Goal: Task Accomplishment & Management: Manage account settings

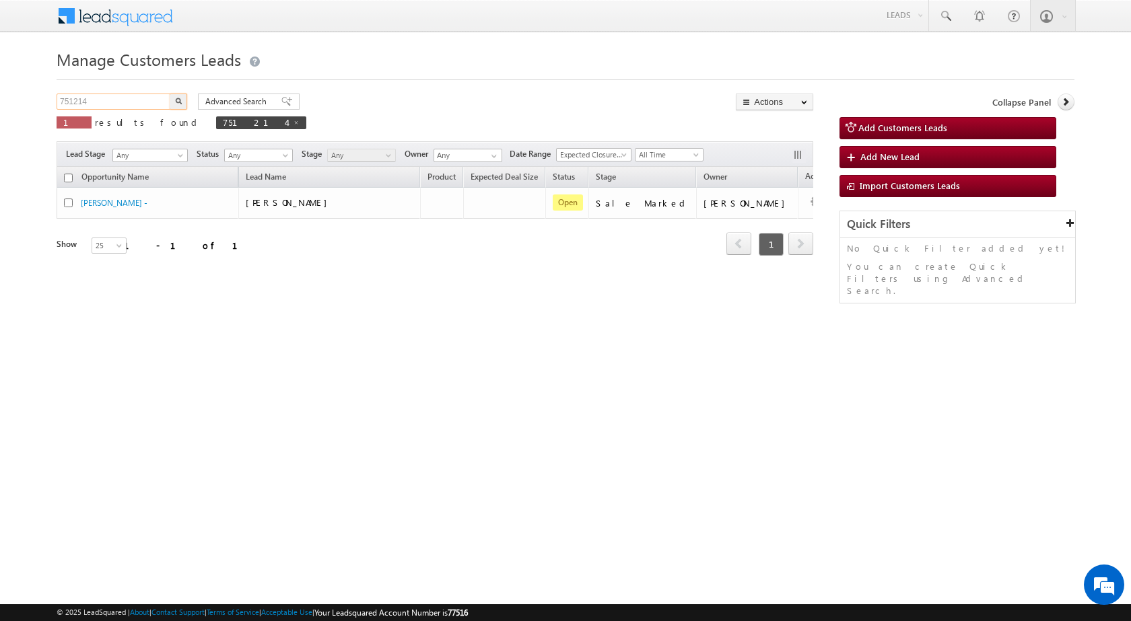
drag, startPoint x: 104, startPoint y: 97, endPoint x: 22, endPoint y: 83, distance: 83.3
click at [22, 92] on body "Menu Shubham Khandare sitar a8@ks erve." at bounding box center [565, 191] width 1131 height 382
paste input "2836"
type input "752836"
click at [170, 94] on button "button" at bounding box center [179, 102] width 18 height 16
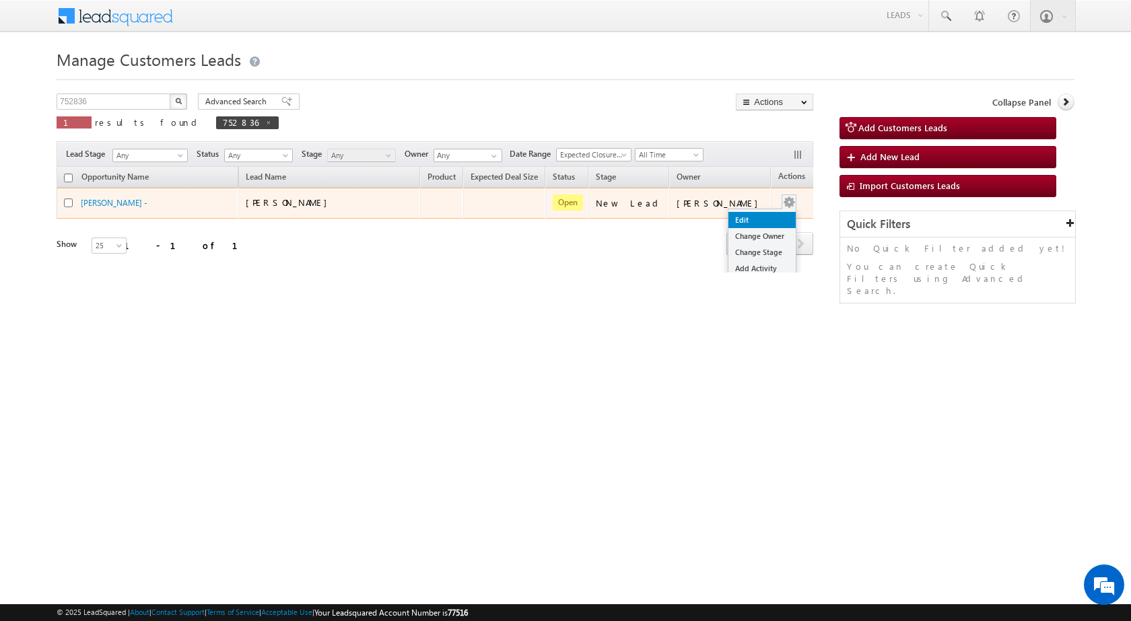
click at [745, 216] on link "Edit" at bounding box center [761, 220] width 67 height 16
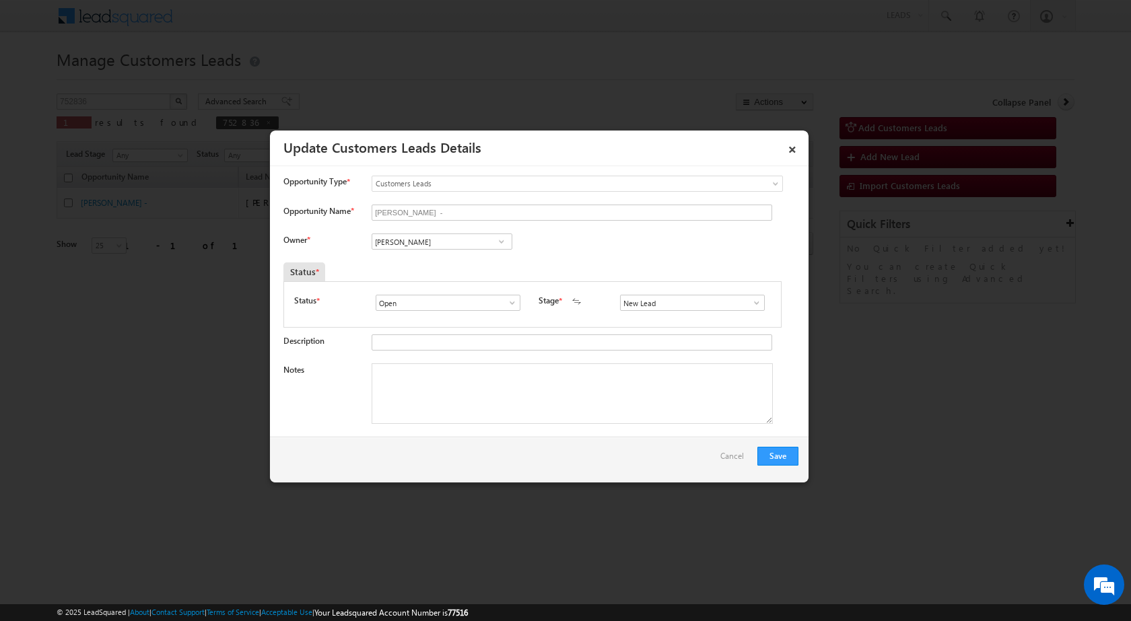
click at [750, 303] on span at bounding box center [756, 303] width 13 height 11
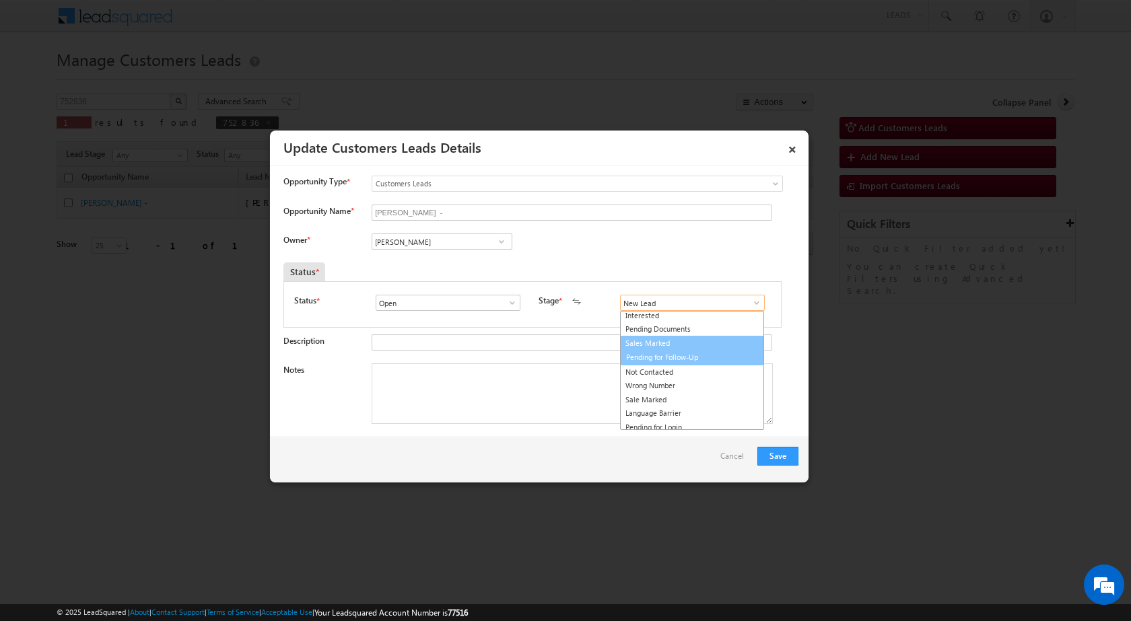
scroll to position [20, 0]
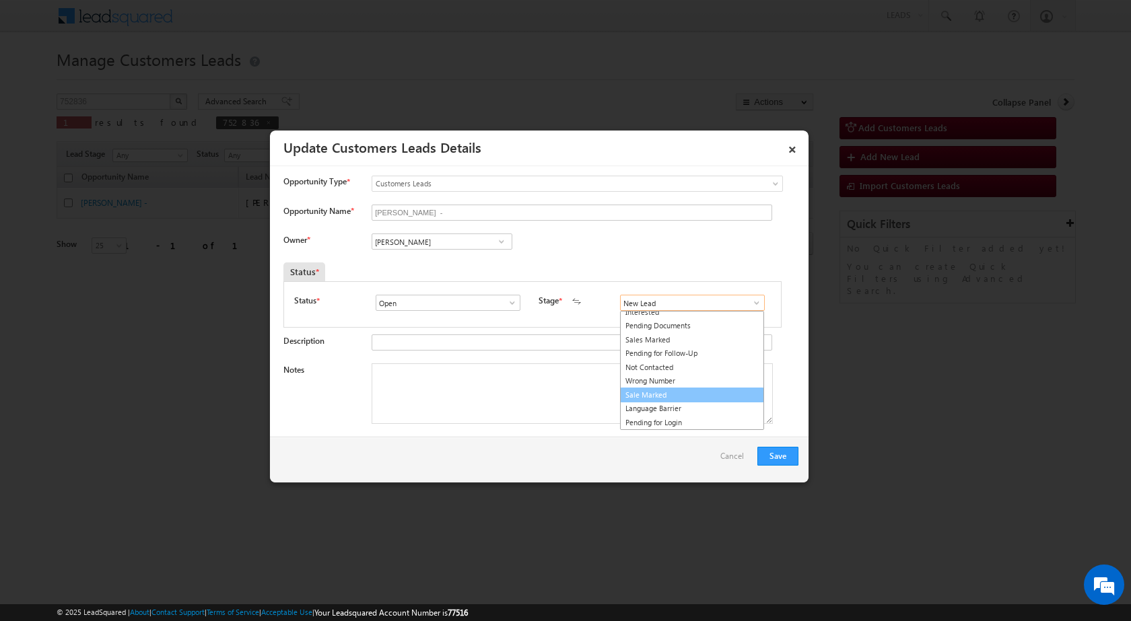
click at [684, 390] on link "Sale Marked" at bounding box center [692, 395] width 144 height 15
type input "Sale Marked"
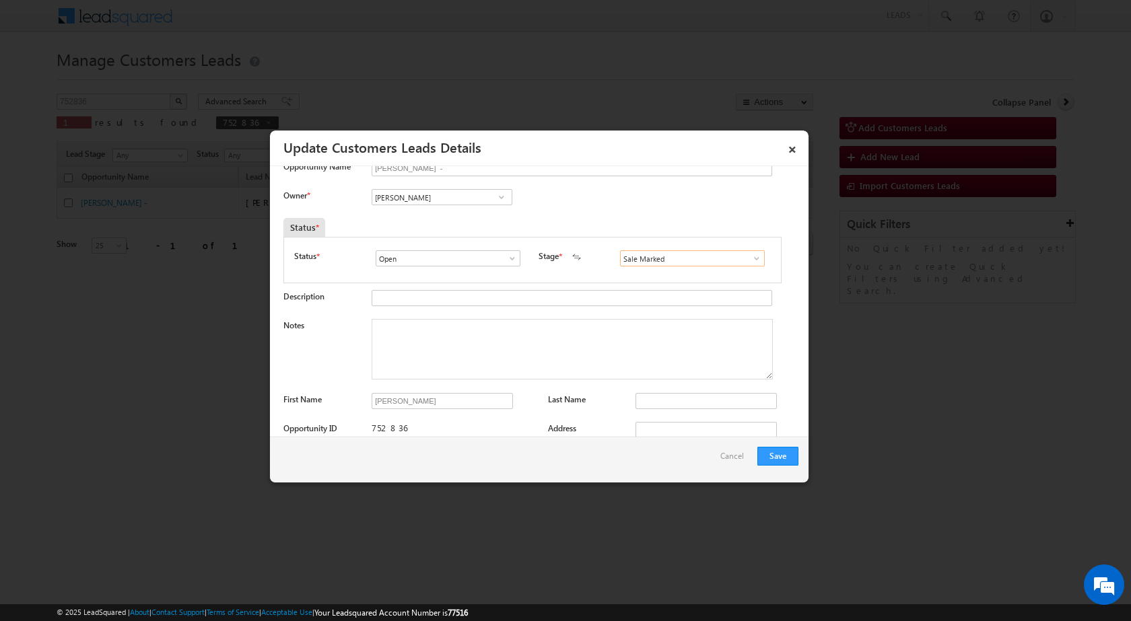
scroll to position [67, 0]
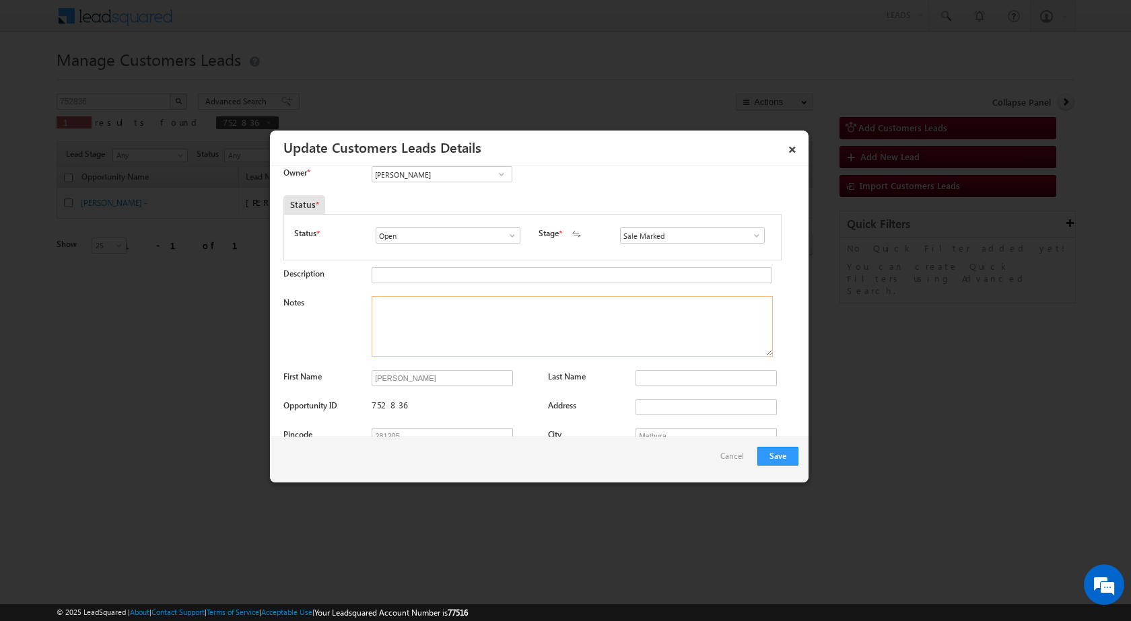
click at [406, 326] on textarea "Notes" at bounding box center [572, 326] width 401 height 61
paste textarea "752836"
type textarea "752836"
drag, startPoint x: 417, startPoint y: 310, endPoint x: 316, endPoint y: 302, distance: 102.0
click at [324, 302] on div "Notes 752836" at bounding box center [540, 329] width 515 height 67
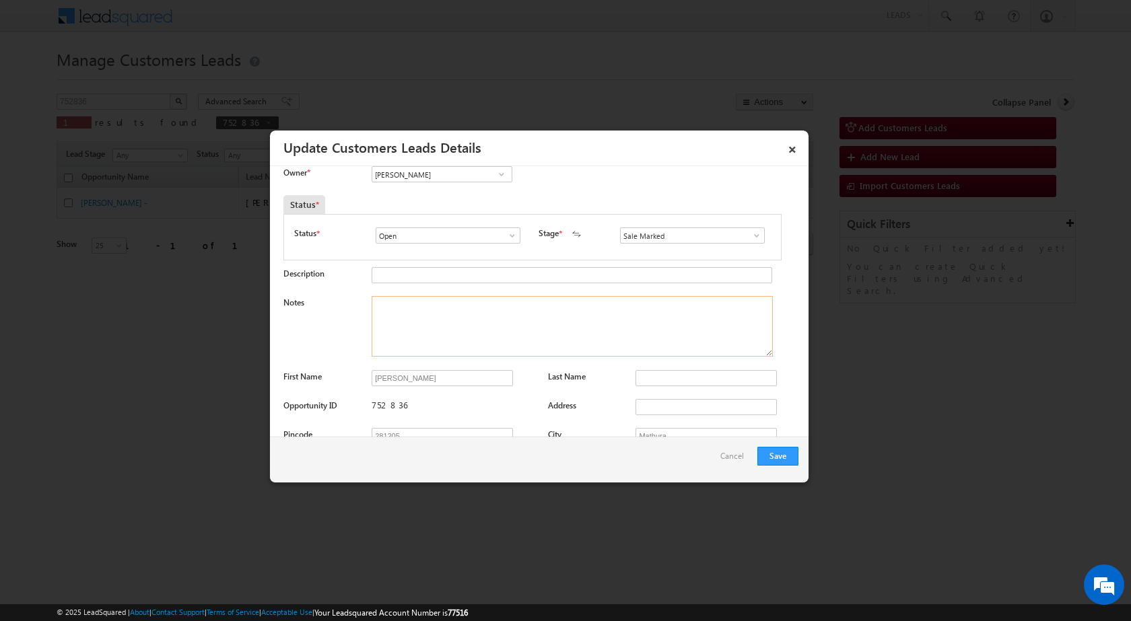
click at [458, 322] on textarea "Notes" at bounding box center [572, 326] width 401 height 61
paste textarea "752836 - VB_Interested - Hanif Khan - 9997549877 - Mathura 281205 - CONSTRUCTIO…"
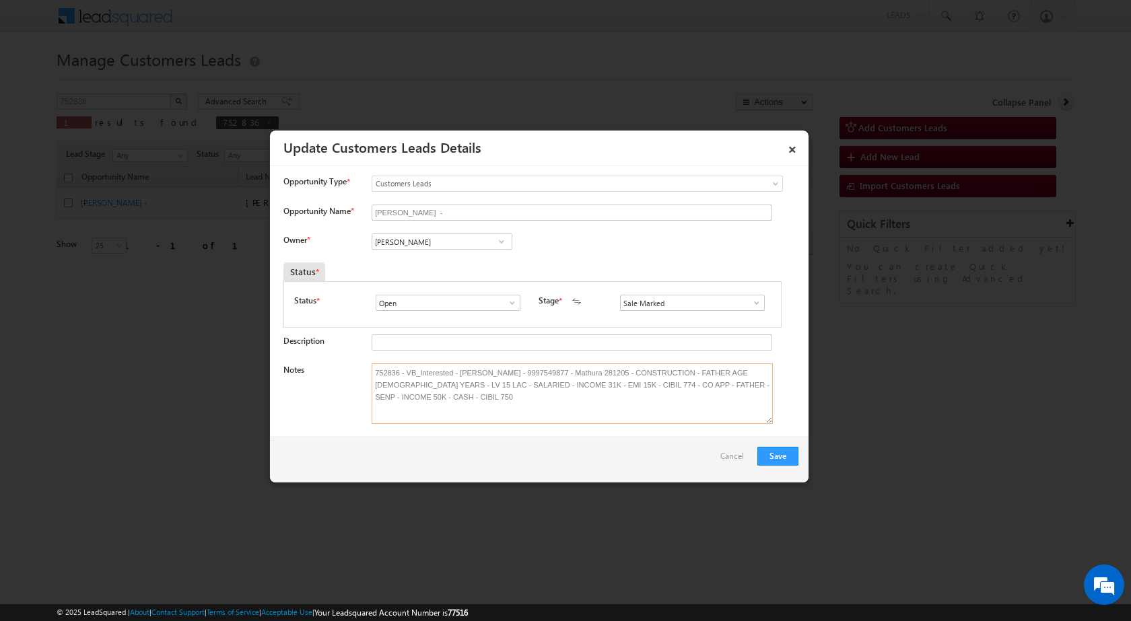
type textarea "752836 - VB_Interested - Hanif Khan - 9997549877 - Mathura 281205 - CONSTRUCTIO…"
click at [498, 240] on span at bounding box center [501, 241] width 13 height 11
click at [408, 245] on input at bounding box center [442, 242] width 141 height 16
paste input "santosh.kumar2@sgrlimited.in"
click at [432, 265] on span "santosh.kumar2@sgrlimited.in" at bounding box center [437, 268] width 121 height 10
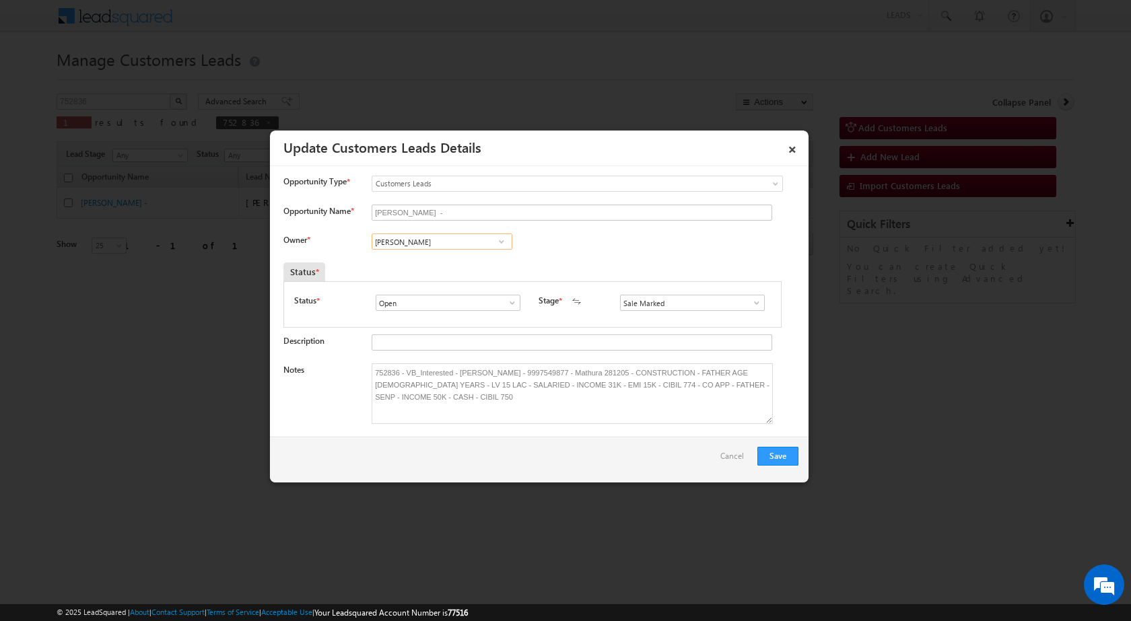
type input "[PERSON_NAME]"
click at [561, 483] on div "× Update Customers Leads Details Activity Fields Attachments Opportunity Type *…" at bounding box center [539, 306] width 540 height 353
click at [776, 460] on button "Save" at bounding box center [777, 456] width 41 height 19
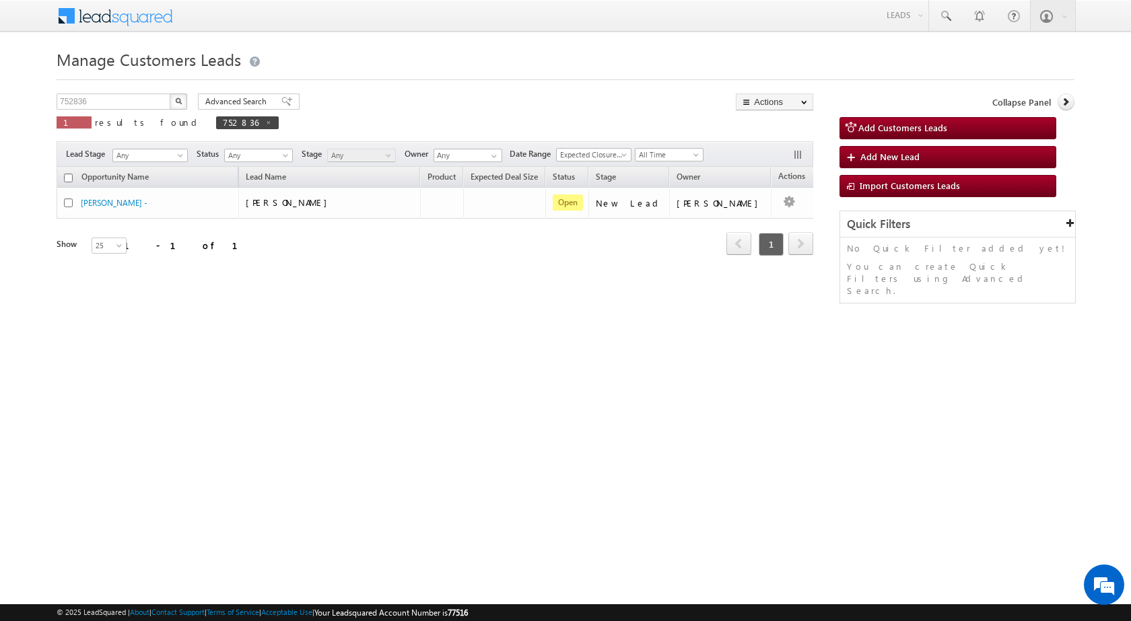
drag, startPoint x: 500, startPoint y: 325, endPoint x: 378, endPoint y: 142, distance: 219.4
click at [502, 314] on div "Manage Customers Leads Customers Leads updated successfully. 752836 X 1 results…" at bounding box center [566, 213] width 1018 height 337
